Goal: Transaction & Acquisition: Purchase product/service

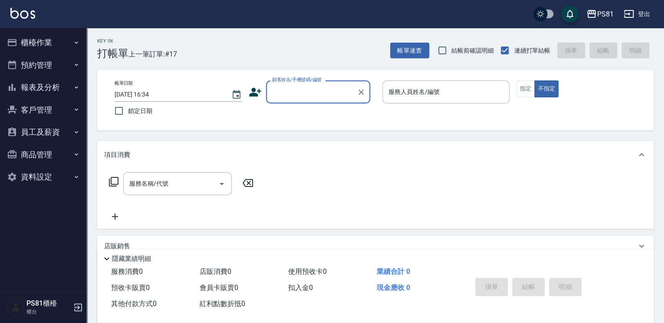
click at [42, 84] on button "報表及分析" at bounding box center [43, 87] width 80 height 23
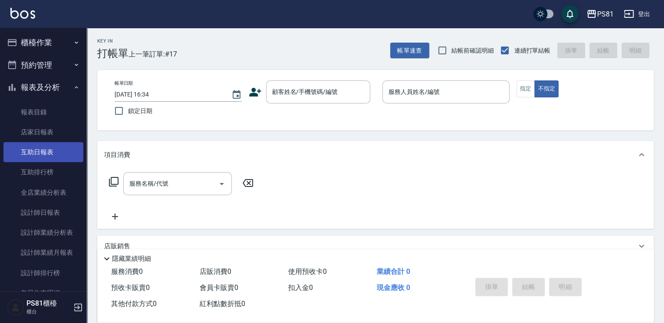
click at [59, 151] on link "互助日報表" at bounding box center [43, 152] width 80 height 20
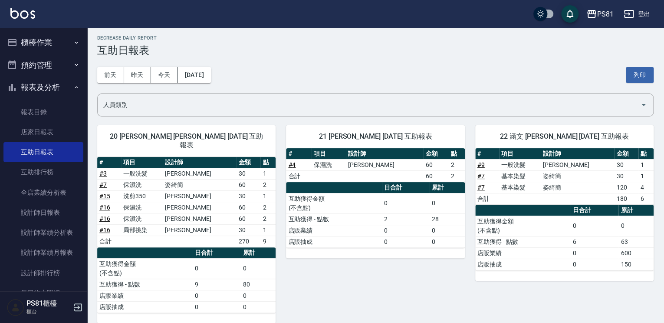
scroll to position [3, 0]
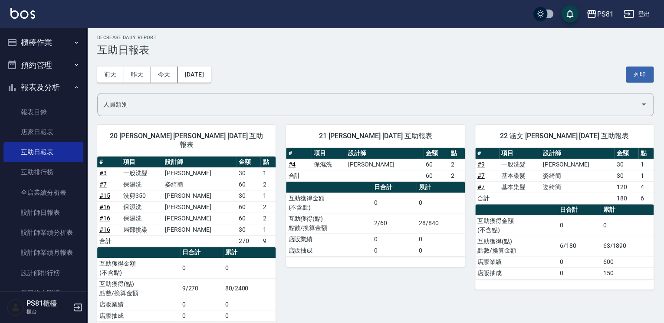
drag, startPoint x: 354, startPoint y: 290, endPoint x: 337, endPoint y: 281, distance: 18.4
click at [354, 290] on div "21 Q比 潘亮今 [DATE] 互助報表 # 項目 設計師 金額 點 # 4 保濕洗 [PERSON_NAME] 60 2 合計 60 2 日合計 累計 互…" at bounding box center [370, 222] width 189 height 217
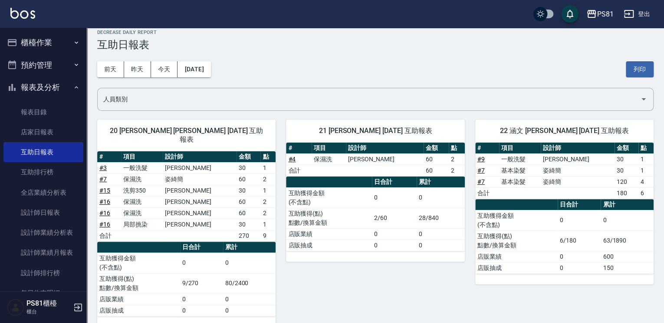
scroll to position [13, 0]
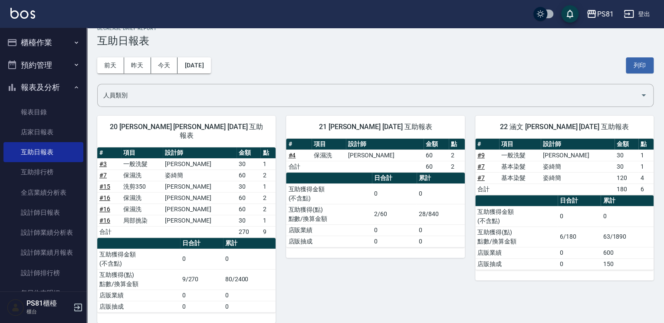
click at [280, 216] on div "21 Q比 潘亮今 10/05/2025 互助報表 # 項目 設計師 金額 點 # 4 保濕洗 張晏菱 60 2 合計 60 2 日合計 累計 互助獲得金額 …" at bounding box center [370, 213] width 189 height 217
click at [280, 167] on div "21 Q比 潘亮今 10/05/2025 互助報表 # 項目 設計師 金額 點 # 4 保濕洗 張晏菱 60 2 合計 60 2 日合計 累計 互助獲得金額 …" at bounding box center [370, 213] width 189 height 217
click at [280, 136] on div "21 Q比 潘亮今 10/05/2025 互助報表 # 項目 設計師 金額 點 # 4 保濕洗 張晏菱 60 2 合計 60 2 日合計 累計 互助獲得金額 …" at bounding box center [370, 213] width 189 height 217
click at [278, 164] on div "21 Q比 潘亮今 10/05/2025 互助報表 # 項目 設計師 金額 點 # 4 保濕洗 張晏菱 60 2 合計 60 2 日合計 累計 互助獲得金額 …" at bounding box center [370, 213] width 189 height 217
click at [27, 39] on button "櫃檯作業" at bounding box center [43, 42] width 80 height 23
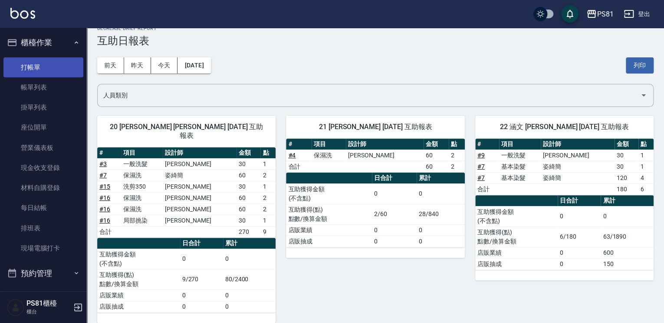
click at [50, 75] on link "打帳單" at bounding box center [43, 67] width 80 height 20
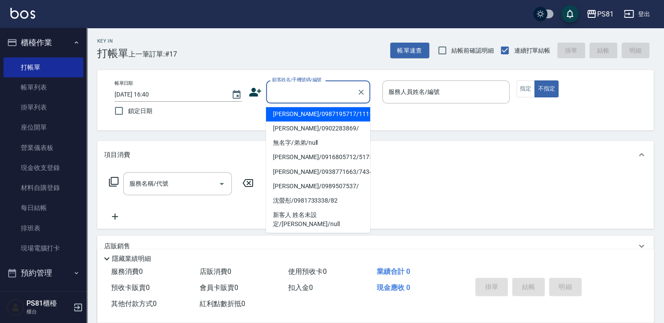
click at [295, 92] on input "顧客姓名/手機號碼/編號" at bounding box center [311, 91] width 83 height 15
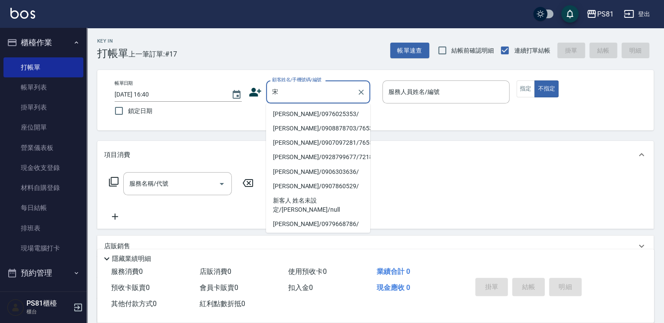
click at [307, 112] on li "宋佩觐/0976025353/" at bounding box center [318, 114] width 104 height 14
type input "宋佩觐/0976025353/"
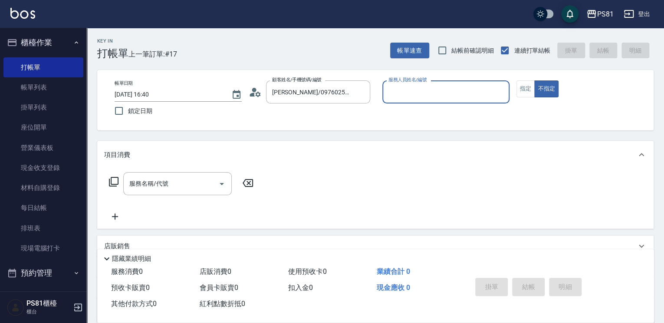
type input "小芸-8"
click at [530, 87] on button "指定" at bounding box center [526, 88] width 19 height 17
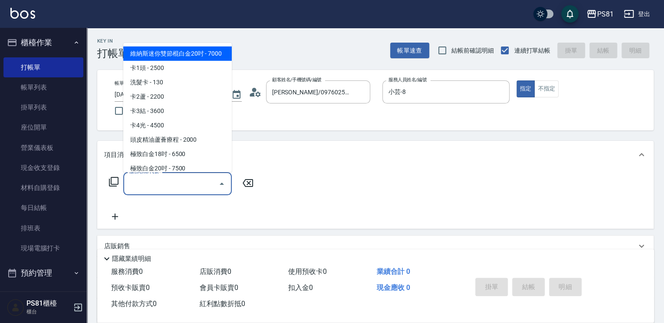
click at [165, 180] on input "服務名稱/代號" at bounding box center [171, 183] width 88 height 15
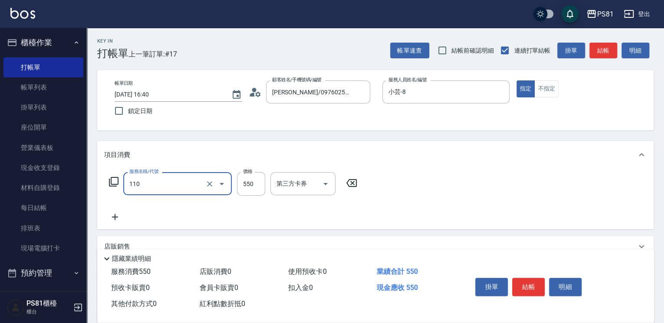
type input "去角質(抗油)(110)"
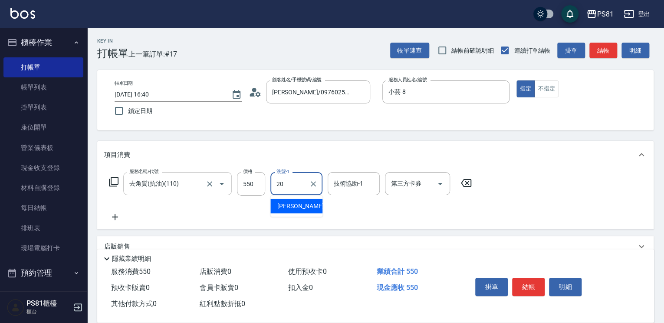
type input "妍妍-20"
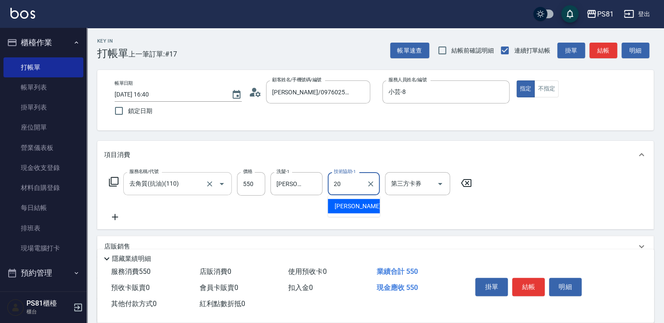
type input "妍妍-20"
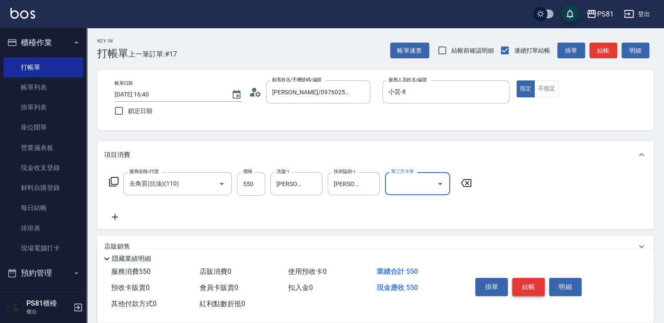
click at [528, 282] on button "結帳" at bounding box center [528, 286] width 33 height 18
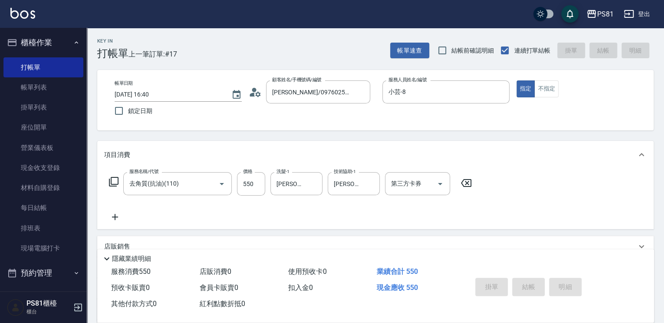
type input "2025/10/05 16:41"
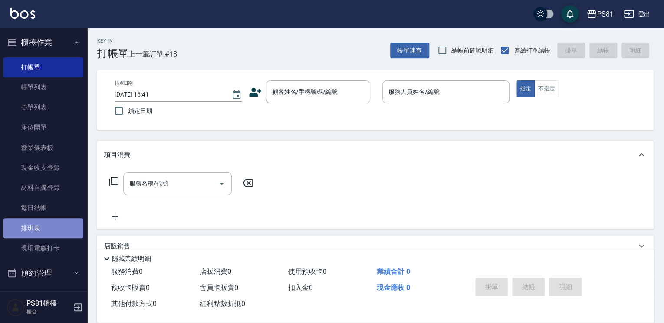
click at [48, 232] on link "排班表" at bounding box center [43, 228] width 80 height 20
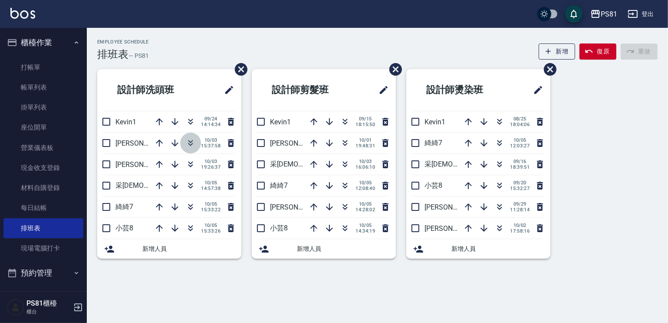
click at [191, 142] on icon "button" at bounding box center [190, 141] width 5 height 3
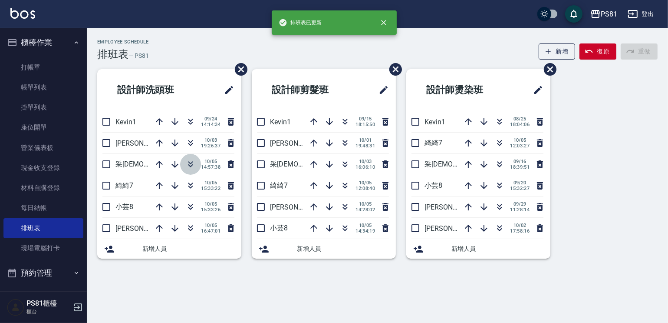
click at [189, 163] on icon "button" at bounding box center [190, 164] width 10 height 10
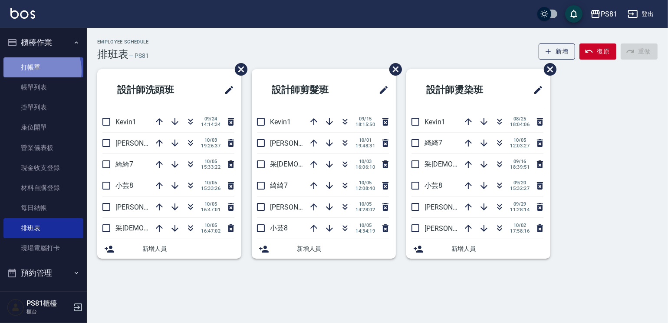
click at [30, 71] on link "打帳單" at bounding box center [43, 67] width 80 height 20
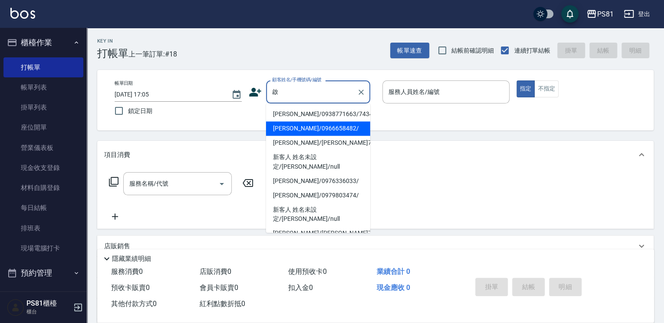
click at [323, 128] on li "黃啟明/0966658482/" at bounding box center [318, 128] width 104 height 14
type input "黃啟明/0966658482/"
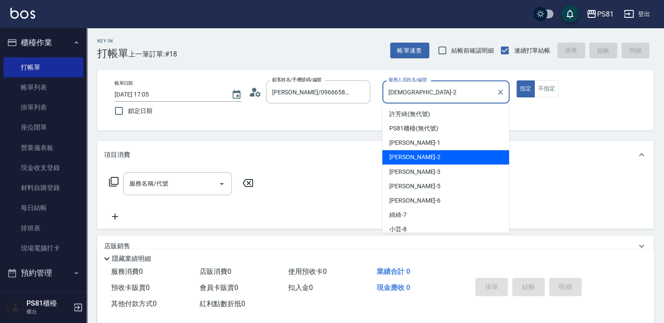
click at [418, 91] on input "采蓮-2" at bounding box center [439, 91] width 106 height 15
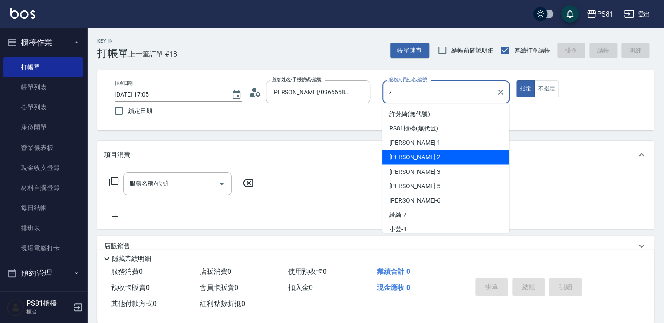
type input "綺綺-7"
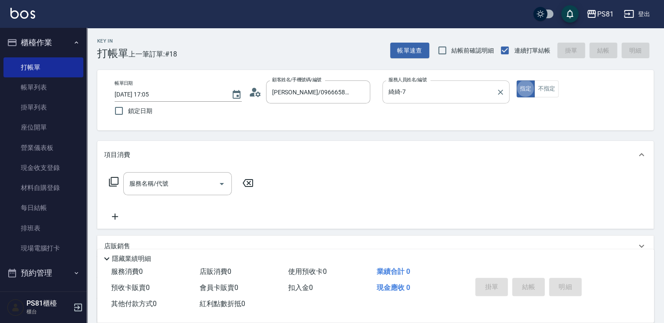
type button "true"
click at [158, 172] on div "服務名稱/代號" at bounding box center [177, 183] width 109 height 23
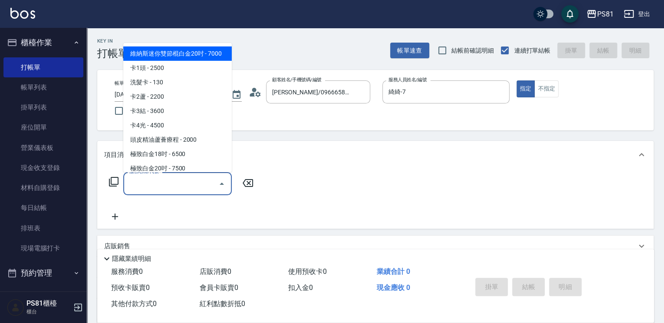
click at [158, 172] on label "服務名稱/代號" at bounding box center [143, 171] width 29 height 7
click at [158, 176] on input "服務名稱/代號" at bounding box center [171, 183] width 88 height 15
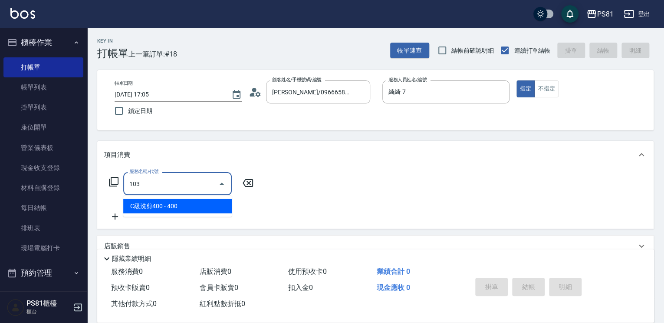
type input "C級洗剪400(103)"
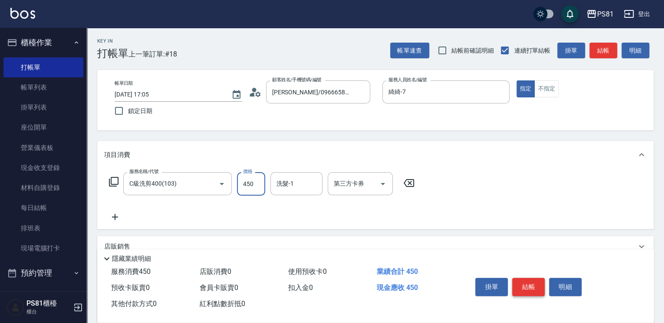
type input "450"
click at [529, 280] on button "結帳" at bounding box center [528, 286] width 33 height 18
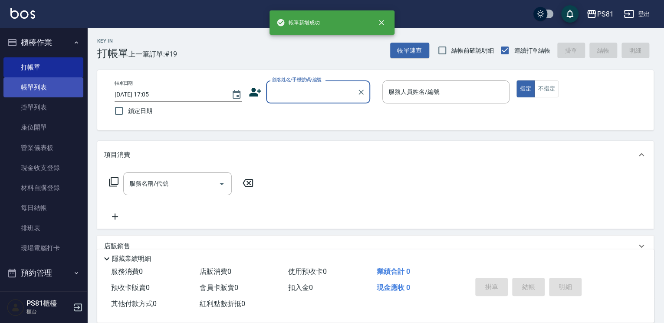
click at [39, 92] on link "帳單列表" at bounding box center [43, 87] width 80 height 20
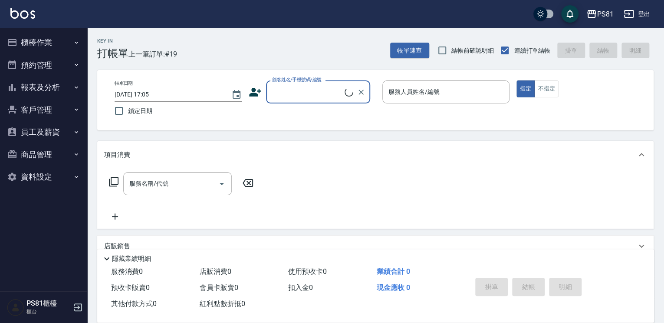
click at [56, 43] on button "櫃檯作業" at bounding box center [43, 42] width 80 height 23
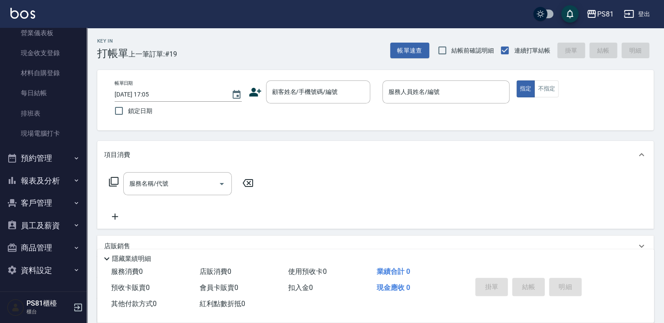
click at [61, 184] on button "報表及分析" at bounding box center [43, 180] width 80 height 23
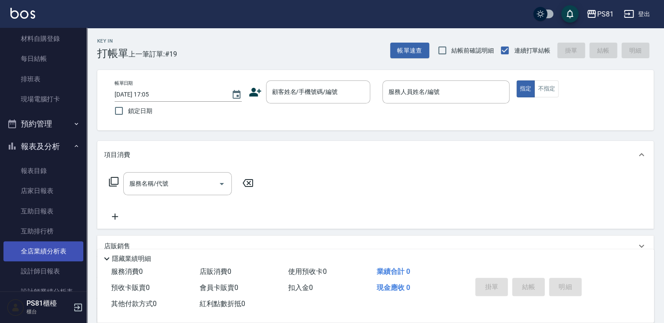
scroll to position [245, 0]
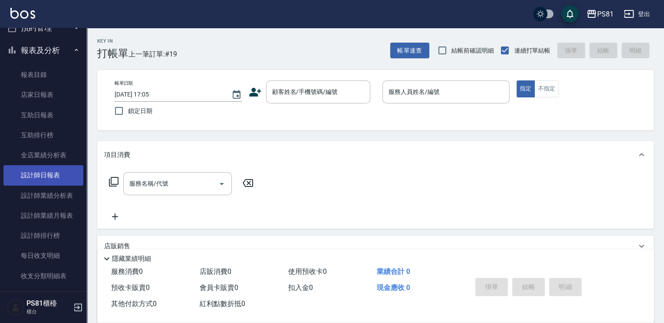
click at [68, 175] on link "設計師日報表" at bounding box center [43, 175] width 80 height 20
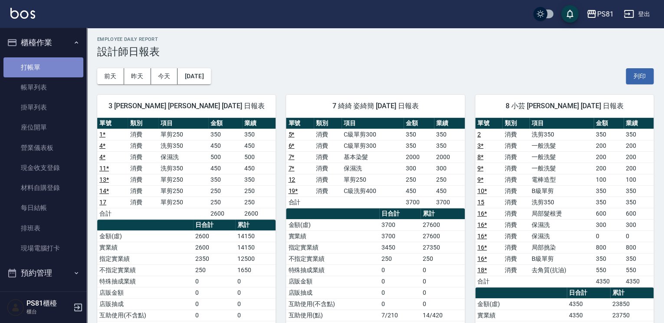
click at [48, 61] on link "打帳單" at bounding box center [43, 67] width 80 height 20
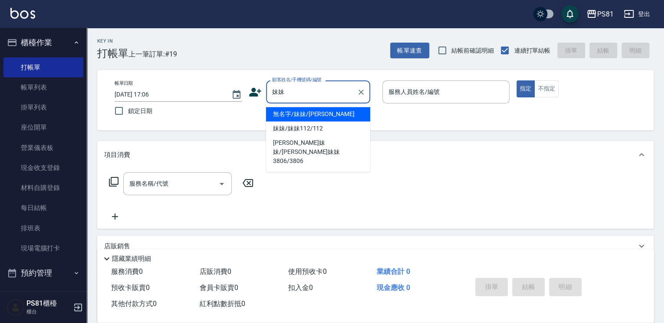
click at [320, 118] on li "無名字/妹妹/null" at bounding box center [318, 114] width 104 height 14
type input "無名字/妹妹/null"
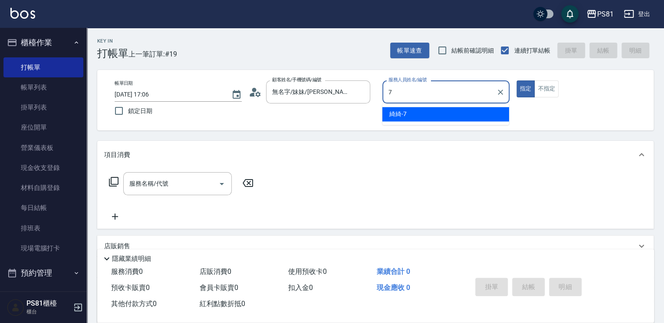
type input "綺綺-7"
type button "true"
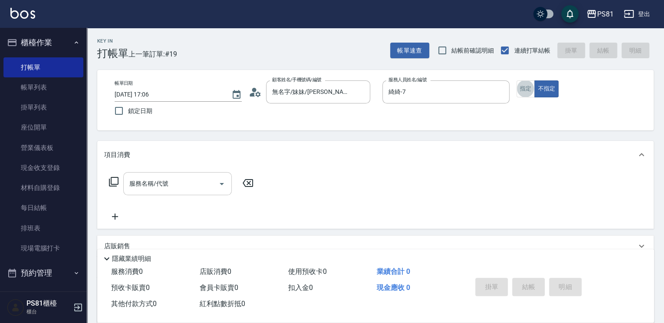
click at [202, 179] on input "服務名稱/代號" at bounding box center [171, 183] width 88 height 15
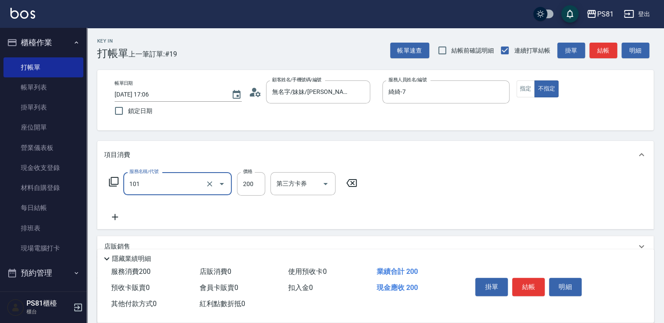
type input "一般洗髮(101)"
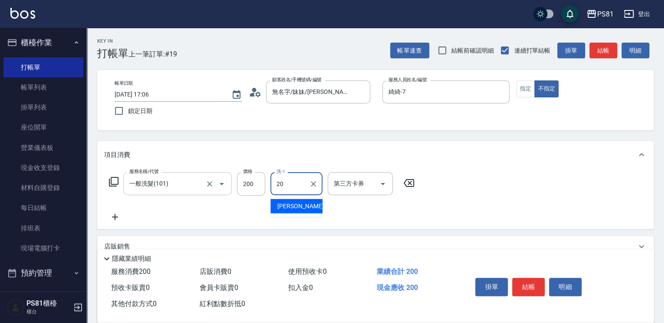
type input "妍妍-20"
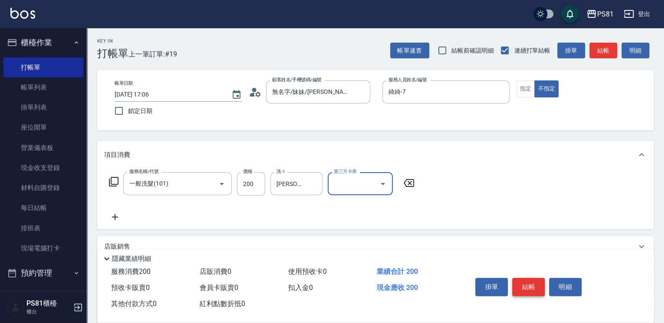
click at [533, 283] on button "結帳" at bounding box center [528, 286] width 33 height 18
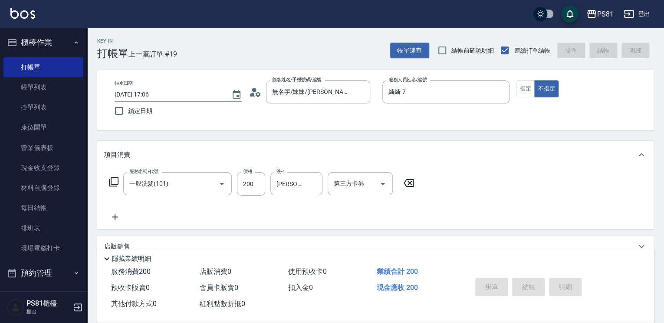
type input "2025/10/05 17:14"
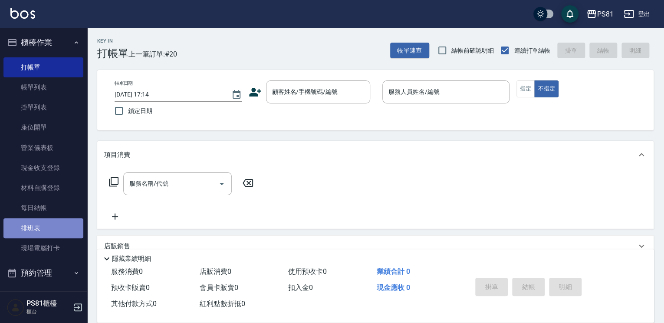
click at [49, 226] on link "排班表" at bounding box center [43, 228] width 80 height 20
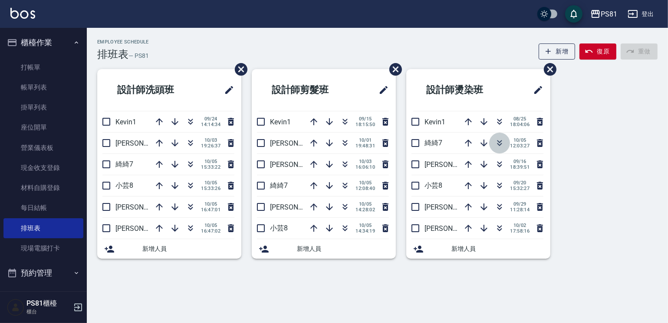
click at [502, 143] on icon "button" at bounding box center [499, 143] width 10 height 10
click at [504, 186] on ul "設計師燙染班 Kevin1 08/25 18:04:06 采蓮2 09/16 18:39:51 小芸8 09/20 15:32:27 晏菱3 09/29 11…" at bounding box center [478, 163] width 144 height 189
drag, startPoint x: 321, startPoint y: 203, endPoint x: 359, endPoint y: 278, distance: 84.6
click at [374, 303] on div "Employee Schedule 排班表 — PS81 新增 復原 重做 設計師洗頭班 Kevin1 09/24 14:14:34 丁若欣6 10/03 1…" at bounding box center [334, 161] width 668 height 323
drag, startPoint x: 369, startPoint y: 47, endPoint x: 356, endPoint y: 53, distance: 13.8
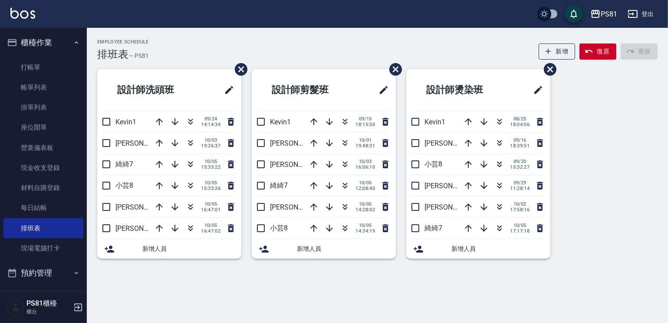
click at [366, 46] on div "Employee Schedule 排班表 — PS81 新增 復原 重做" at bounding box center [377, 49] width 560 height 21
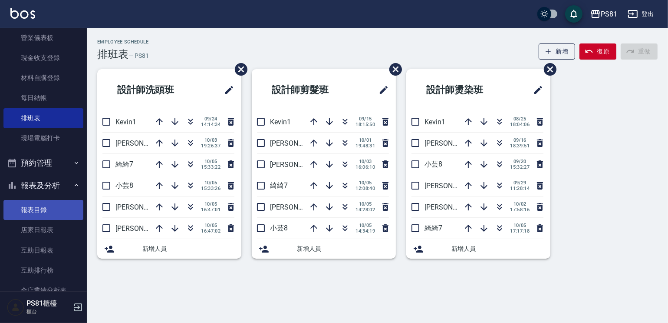
scroll to position [130, 0]
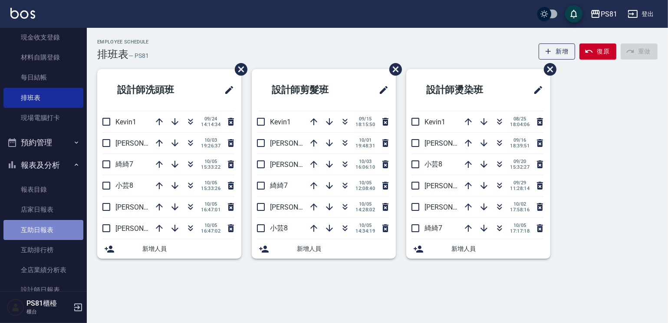
click at [46, 231] on link "互助日報表" at bounding box center [43, 230] width 80 height 20
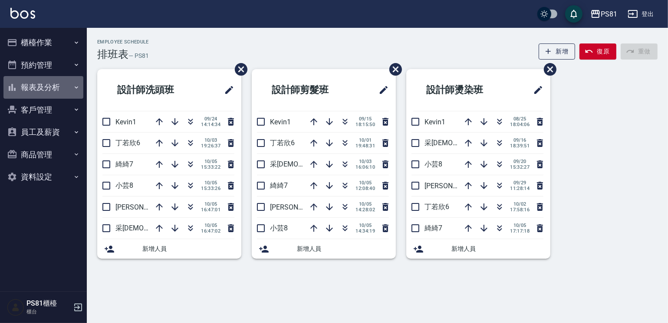
click at [49, 90] on button "報表及分析" at bounding box center [43, 87] width 80 height 23
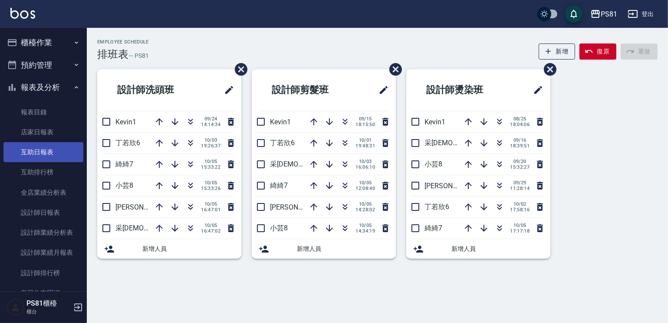
click at [64, 154] on link "互助日報表" at bounding box center [43, 152] width 80 height 20
